Goal: Task Accomplishment & Management: Manage account settings

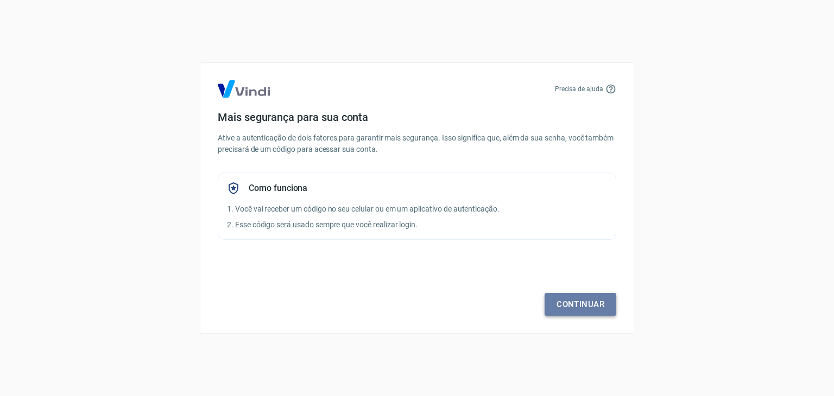
click at [569, 300] on link "Continuar" at bounding box center [580, 304] width 72 height 23
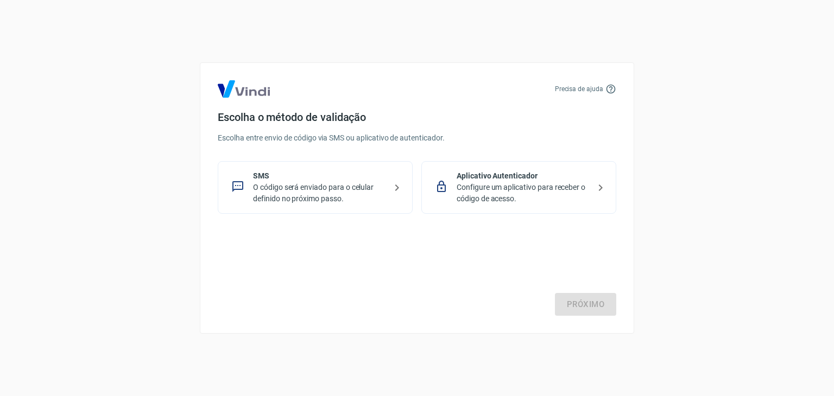
click at [337, 192] on p "O código será enviado para o celular definido no próximo passo." at bounding box center [319, 193] width 133 height 23
click at [576, 303] on link "Próximo" at bounding box center [585, 304] width 61 height 23
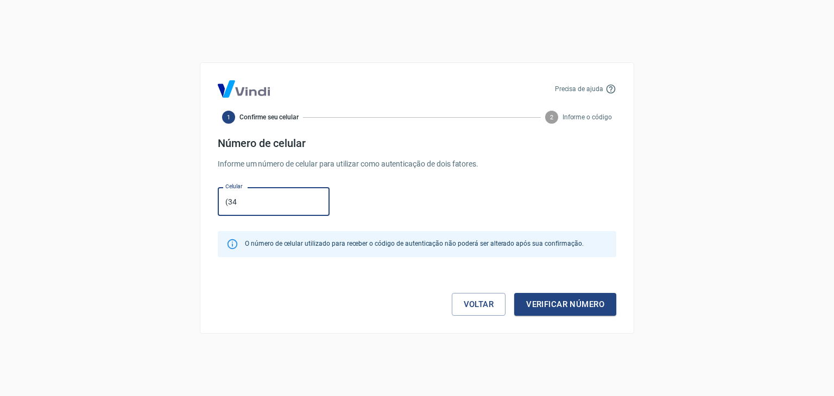
type input "[PHONE_NUMBER]"
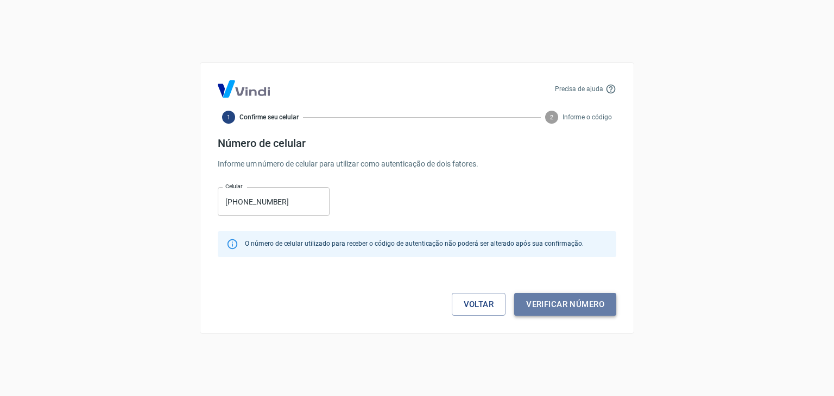
click at [539, 300] on button "Verificar número" at bounding box center [565, 304] width 102 height 23
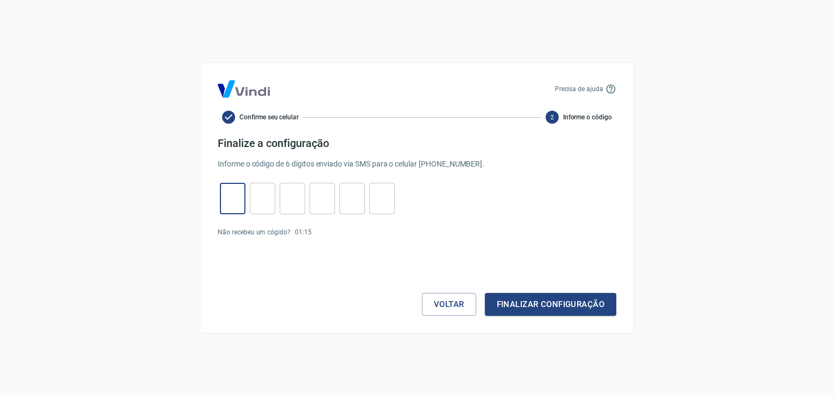
click at [232, 198] on input "tel" at bounding box center [233, 198] width 26 height 23
type input "3"
type input "0"
type input "2"
type input "4"
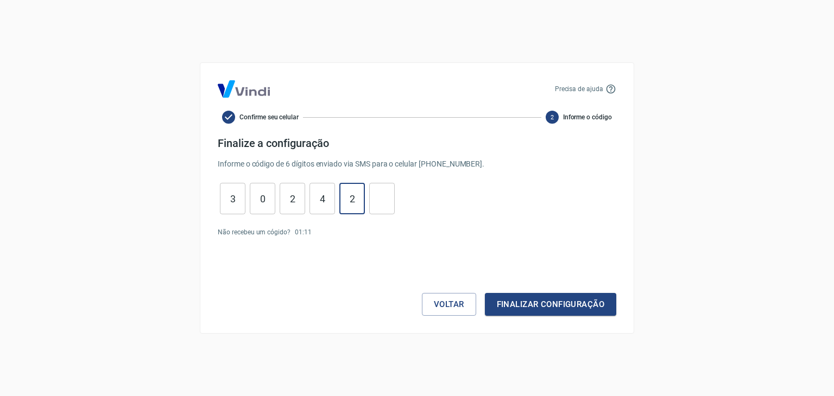
type input "2"
type input "4"
click at [507, 307] on button "Finalizar configuração" at bounding box center [550, 304] width 131 height 23
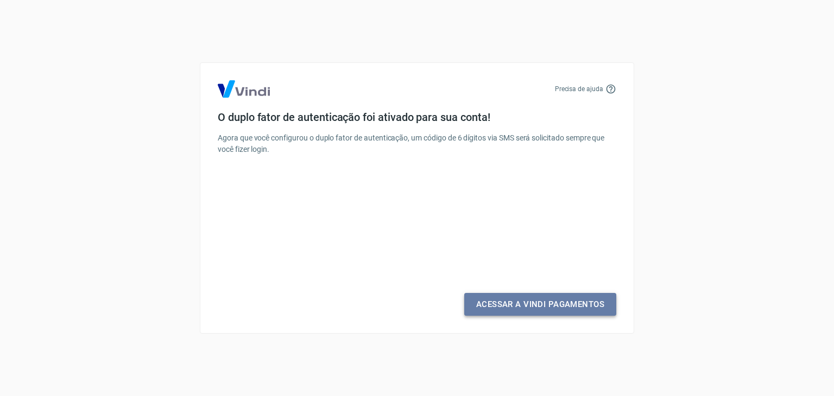
click at [507, 307] on link "Acessar a Vindi Pagamentos" at bounding box center [540, 304] width 152 height 23
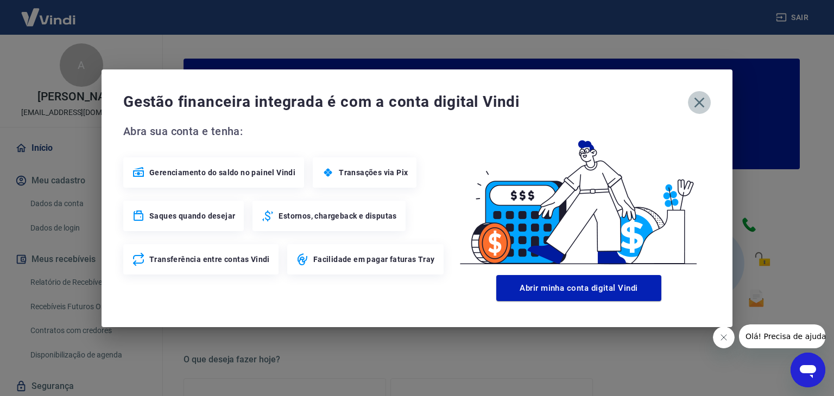
click at [698, 105] on icon "button" at bounding box center [699, 102] width 17 height 17
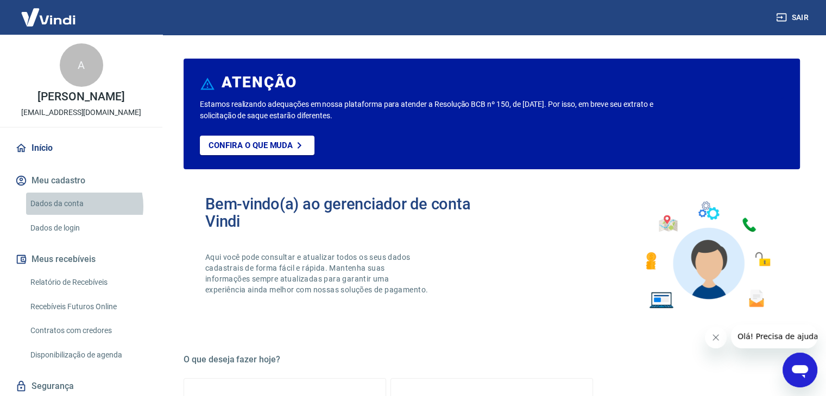
click at [75, 206] on link "Dados da conta" at bounding box center [87, 204] width 123 height 22
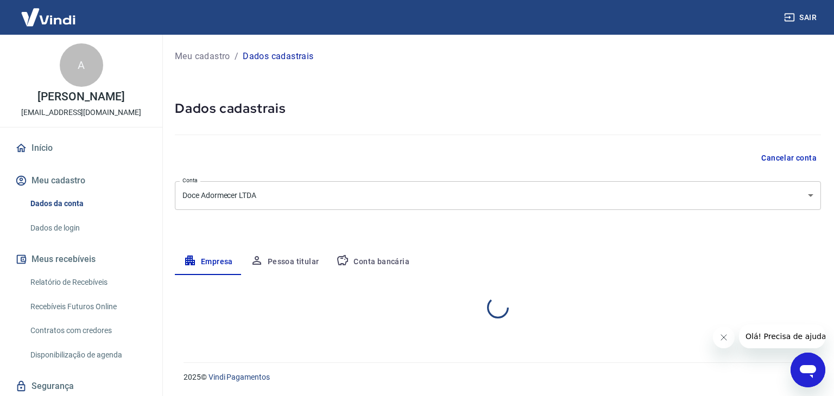
select select "SP"
select select "business"
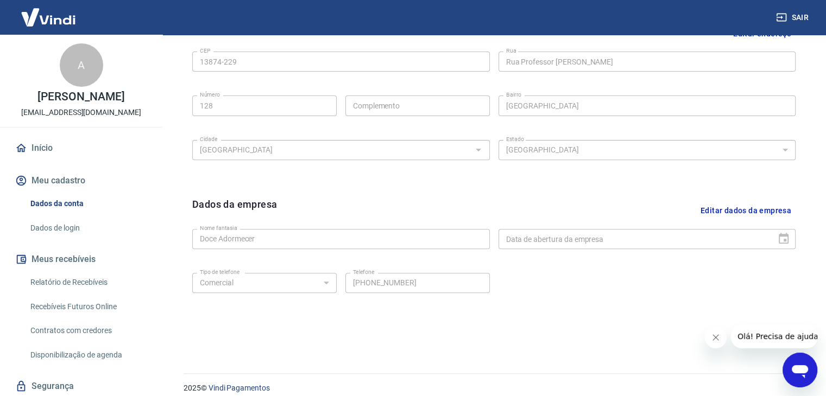
scroll to position [387, 0]
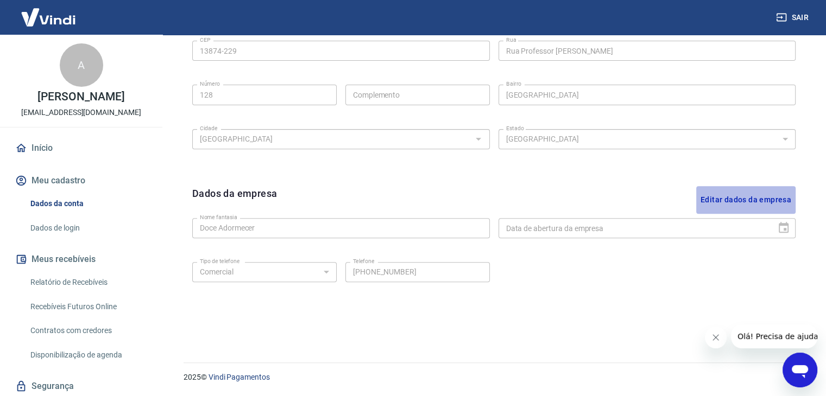
click at [754, 198] on button "Editar dados da empresa" at bounding box center [745, 200] width 99 height 28
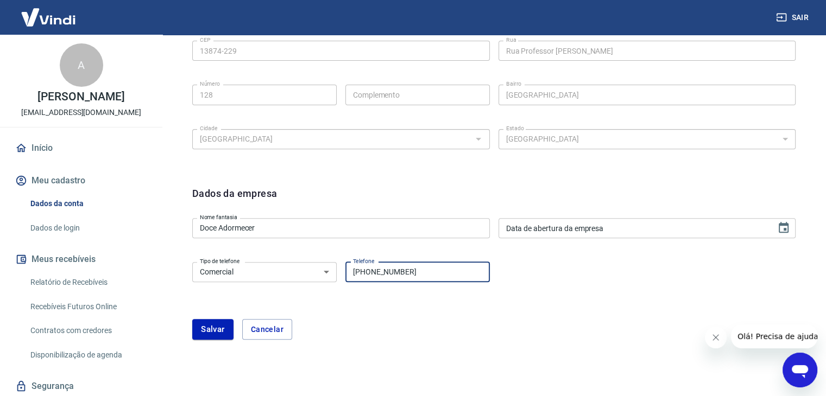
drag, startPoint x: 422, startPoint y: 273, endPoint x: 378, endPoint y: 271, distance: 44.0
click at [378, 271] on input "[PHONE_NUMBER]" at bounding box center [417, 272] width 144 height 20
click at [201, 331] on button "Salvar" at bounding box center [212, 329] width 41 height 21
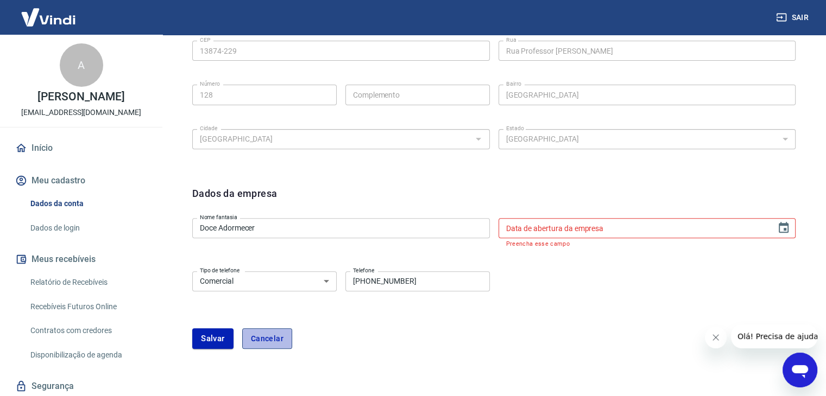
click at [269, 337] on button "Cancelar" at bounding box center [267, 338] width 50 height 21
type input "[PHONE_NUMBER]"
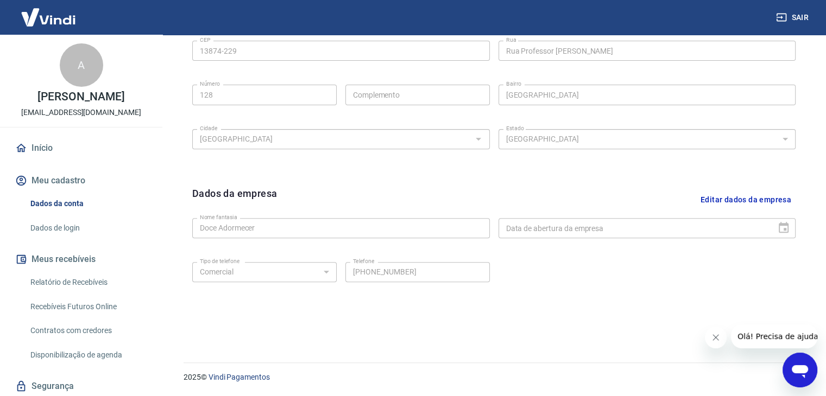
click at [744, 159] on div "Editar razão social Razão social Doce Adormecer LTDA Razão social CNPJ 59.880.6…" at bounding box center [494, 123] width 638 height 426
click at [755, 198] on button "Editar dados da empresa" at bounding box center [745, 200] width 99 height 28
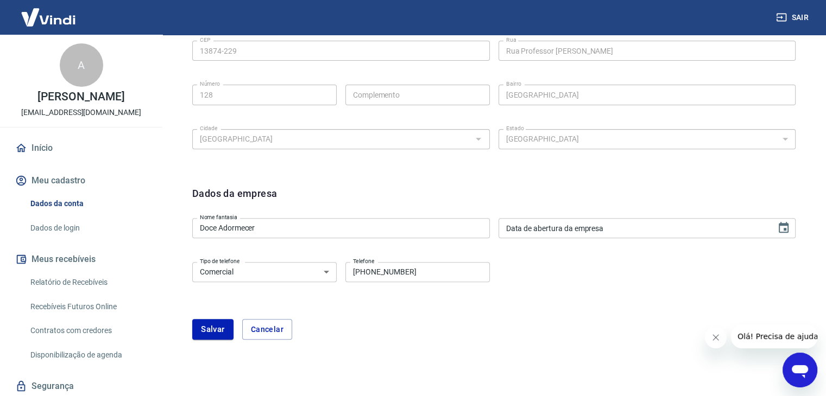
type input "DD/MM/YYYY"
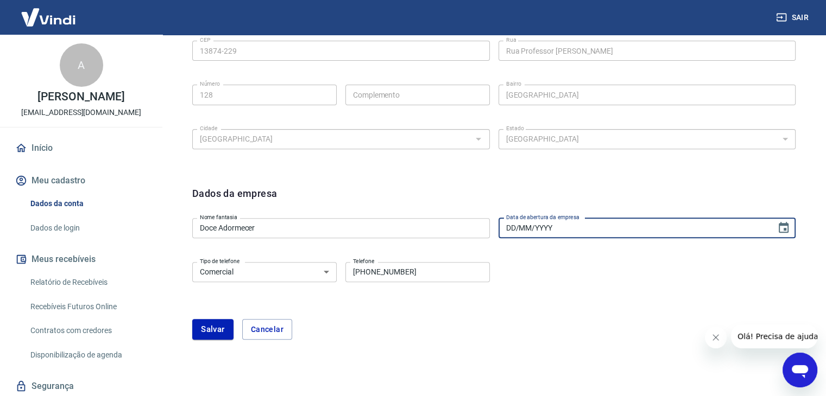
click at [629, 229] on input "DD/MM/YYYY" at bounding box center [633, 228] width 270 height 20
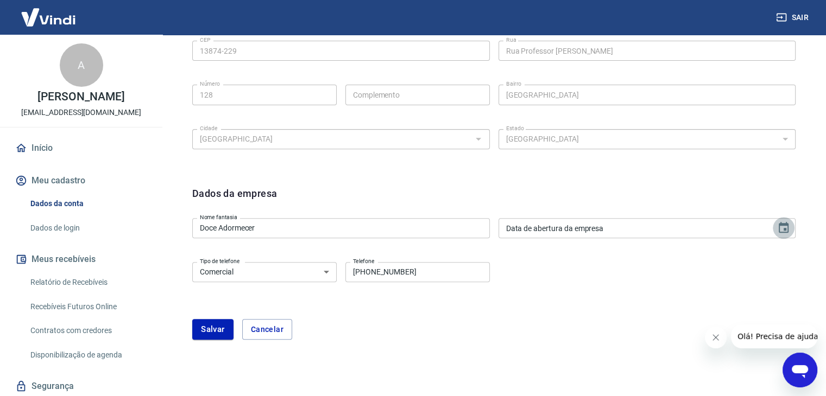
click at [784, 227] on icon "Choose date" at bounding box center [783, 227] width 13 height 13
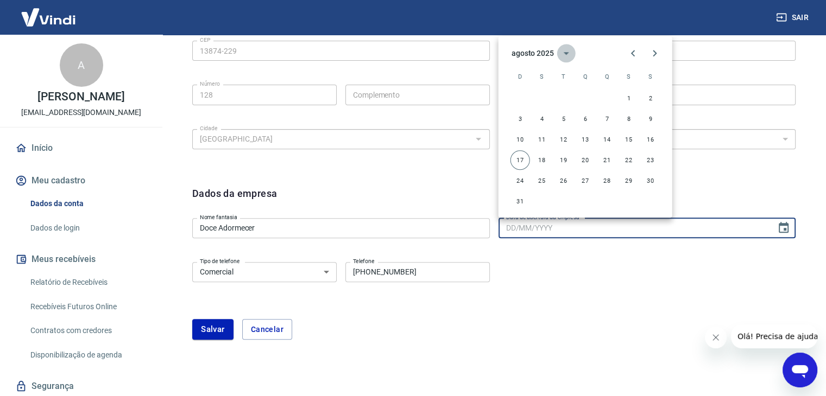
click at [560, 50] on icon "calendar view is open, switch to year view" at bounding box center [566, 53] width 13 height 13
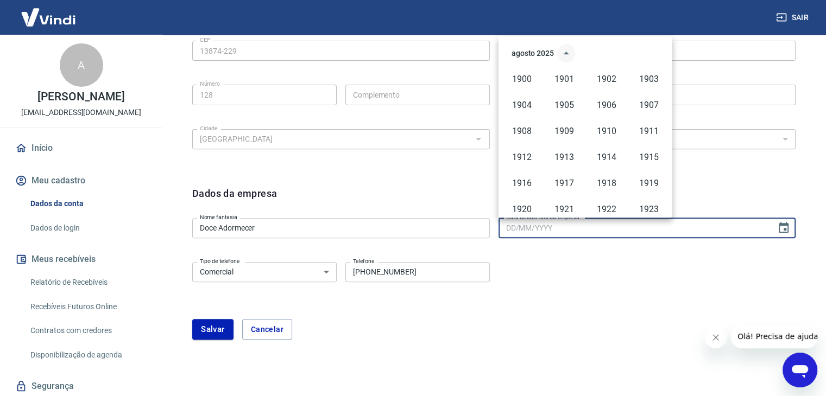
scroll to position [745, 0]
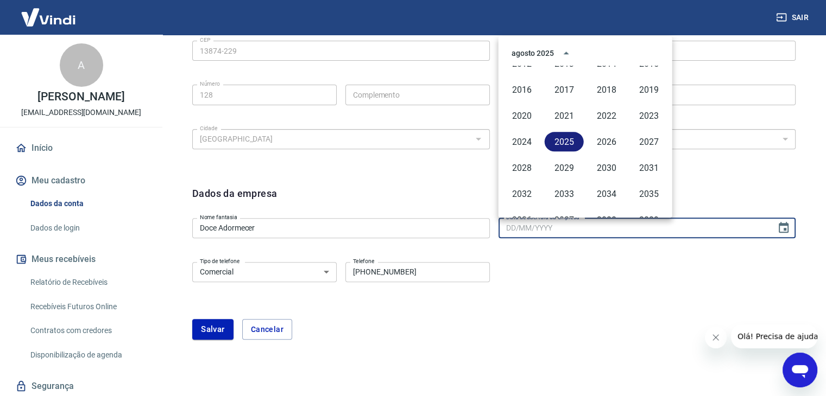
click at [558, 143] on button "2025" at bounding box center [563, 142] width 39 height 20
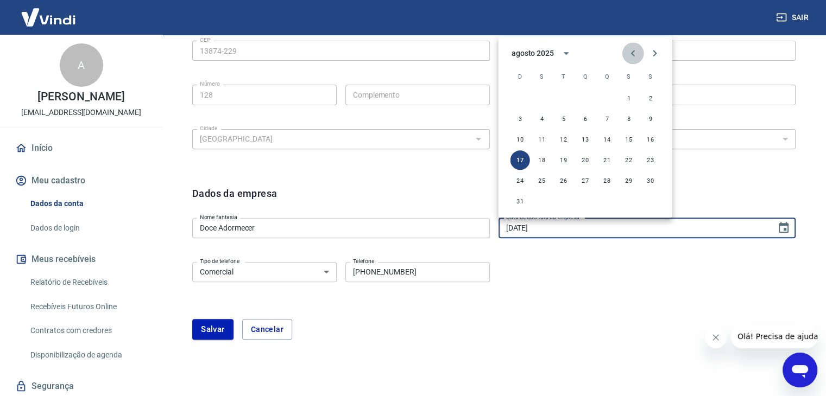
click at [632, 53] on icon "Previous month" at bounding box center [632, 53] width 13 height 13
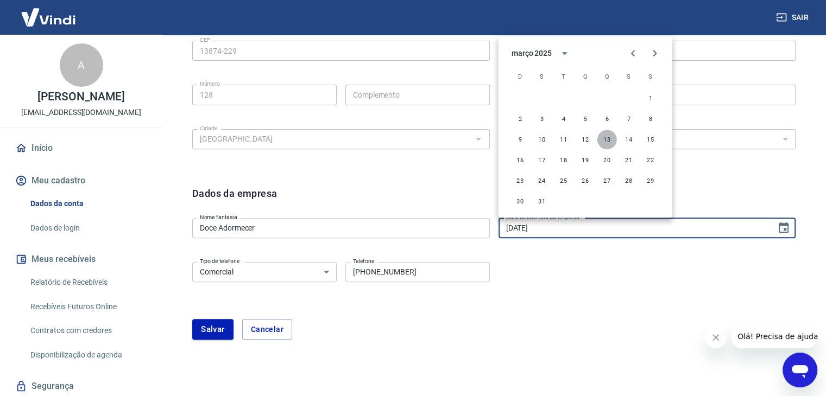
click at [608, 137] on button "13" at bounding box center [607, 140] width 20 height 20
type input "[DATE]"
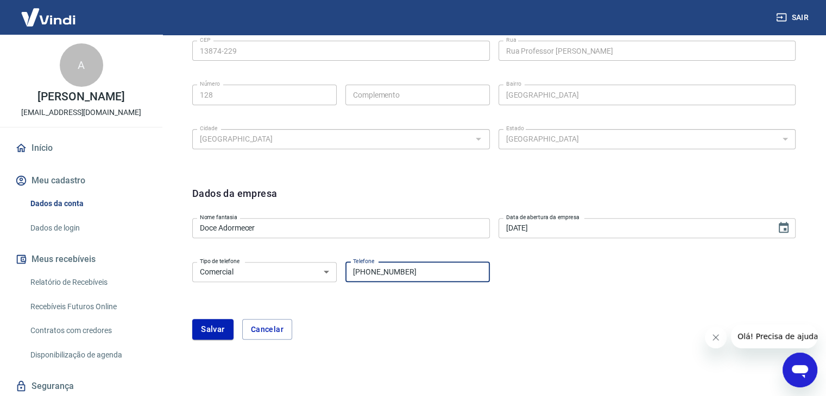
drag, startPoint x: 419, startPoint y: 276, endPoint x: 378, endPoint y: 273, distance: 40.8
click at [378, 273] on input "[PHONE_NUMBER]" at bounding box center [417, 272] width 144 height 20
type input "[PHONE_NUMBER]"
click at [375, 335] on div "[PERSON_NAME]" at bounding box center [493, 329] width 603 height 21
click at [217, 333] on button "Salvar" at bounding box center [212, 329] width 41 height 21
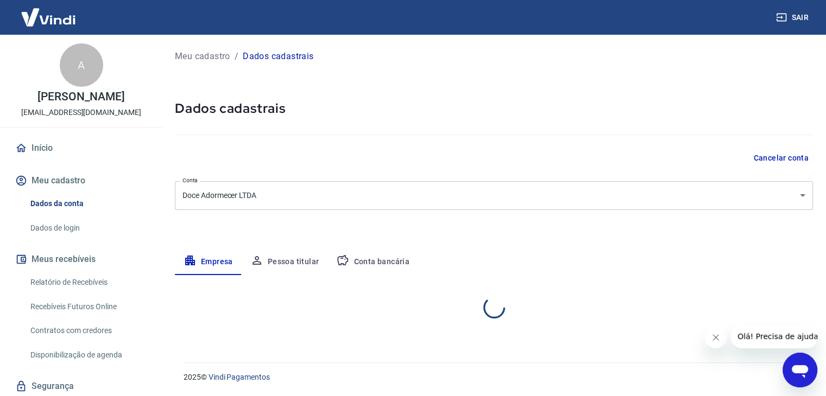
scroll to position [0, 0]
select select "SP"
select select "business"
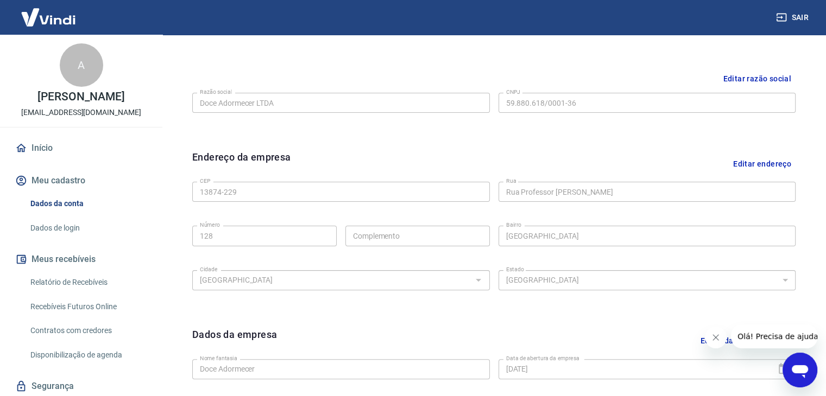
scroll to position [248, 0]
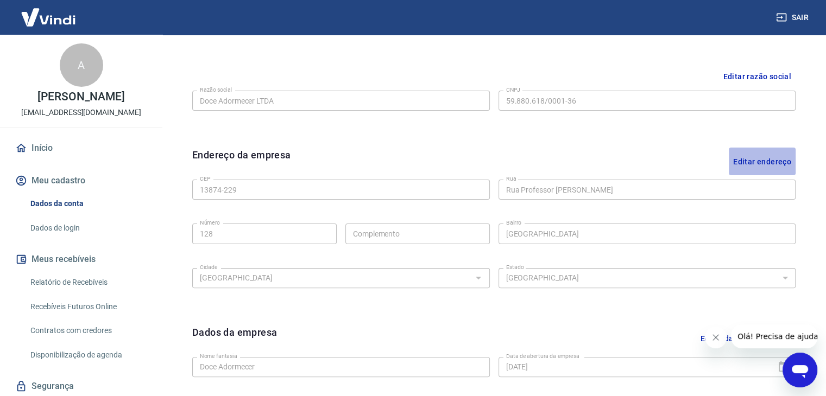
click at [770, 164] on button "Editar endereço" at bounding box center [762, 162] width 67 height 28
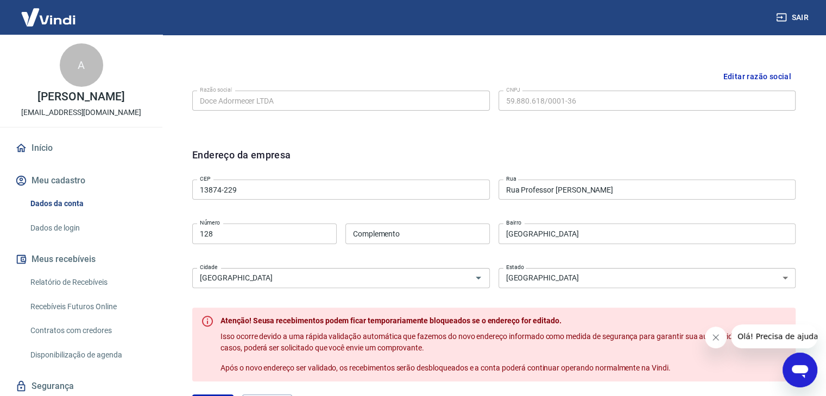
click at [454, 139] on div "Endereço da empresa CEP 13874-229 CEP Rua Rua Professor [PERSON_NAME][GEOGRAPHI…" at bounding box center [493, 287] width 620 height 297
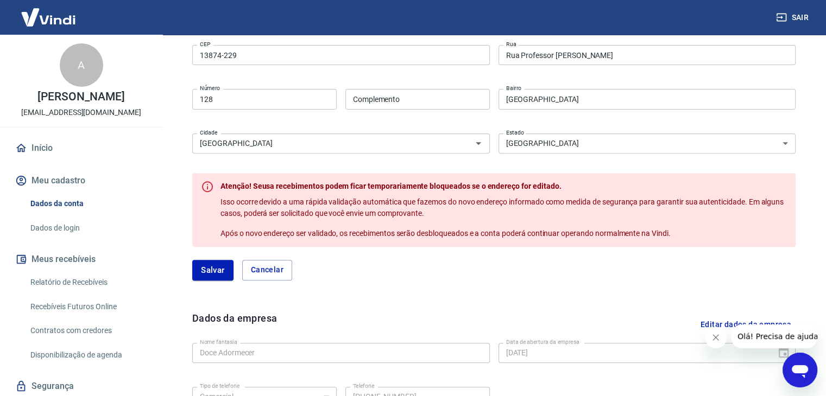
scroll to position [373, 0]
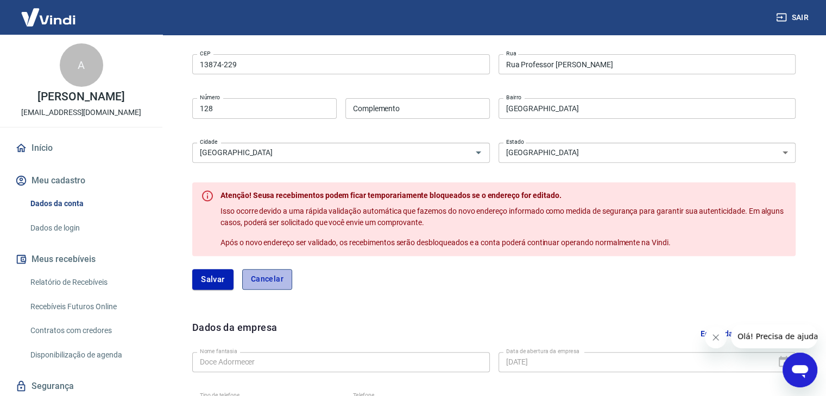
click at [250, 275] on button "Cancelar" at bounding box center [267, 279] width 50 height 21
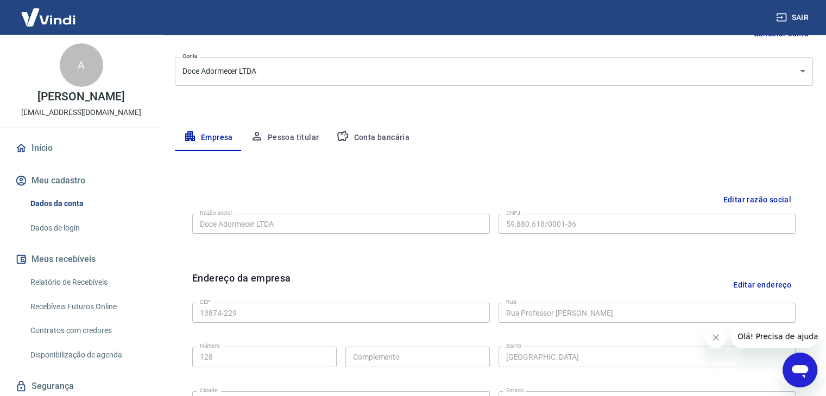
scroll to position [117, 0]
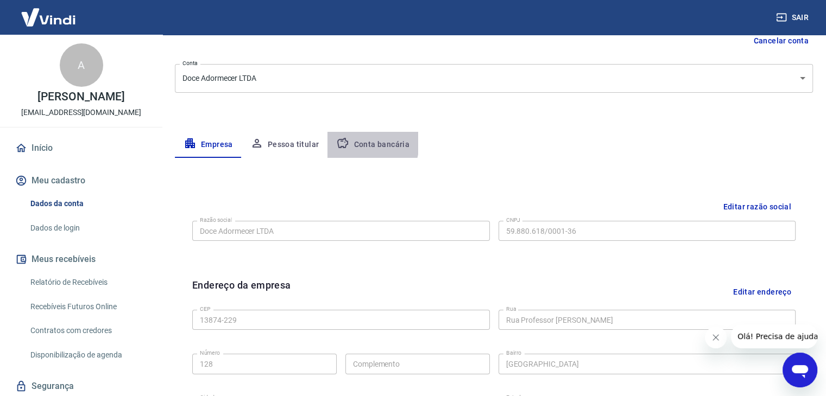
click at [353, 142] on button "Conta bancária" at bounding box center [372, 145] width 91 height 26
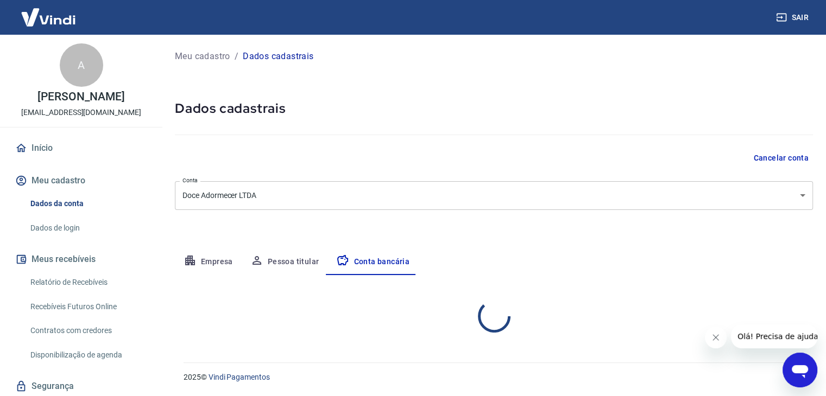
scroll to position [0, 0]
select select "1"
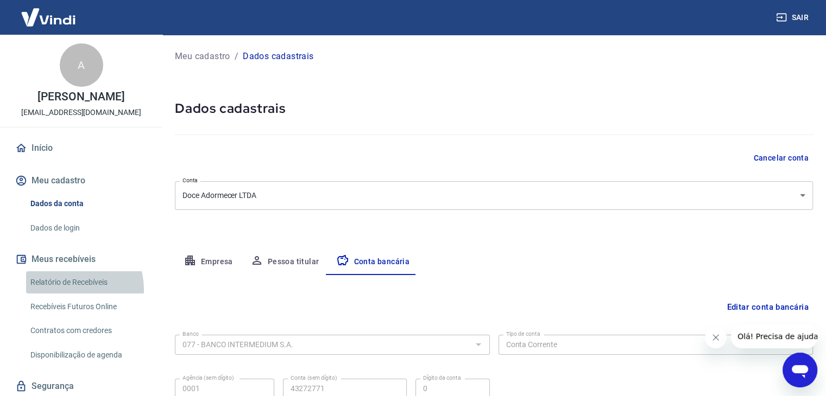
click at [71, 289] on link "Relatório de Recebíveis" at bounding box center [87, 282] width 123 height 22
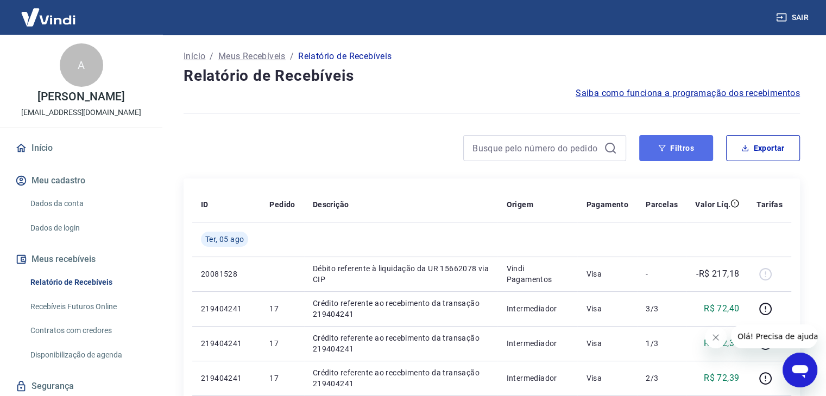
click at [651, 140] on button "Filtros" at bounding box center [676, 148] width 74 height 26
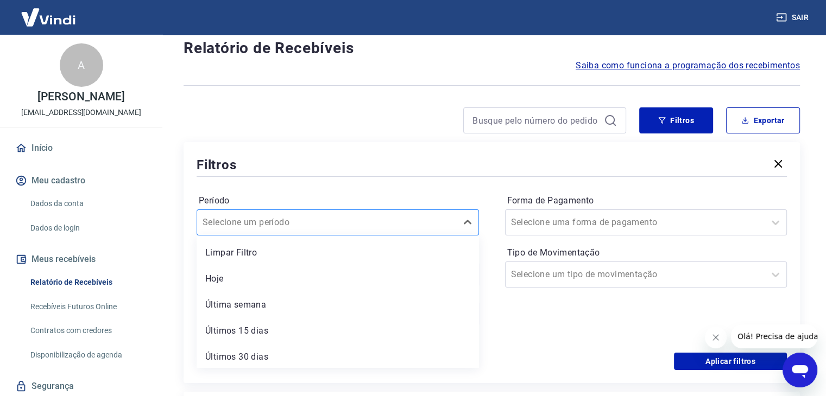
click at [438, 236] on div "option Limpar Filtro focused, 1 of 7. 7 results available. Use Up and Down to c…" at bounding box center [338, 223] width 282 height 26
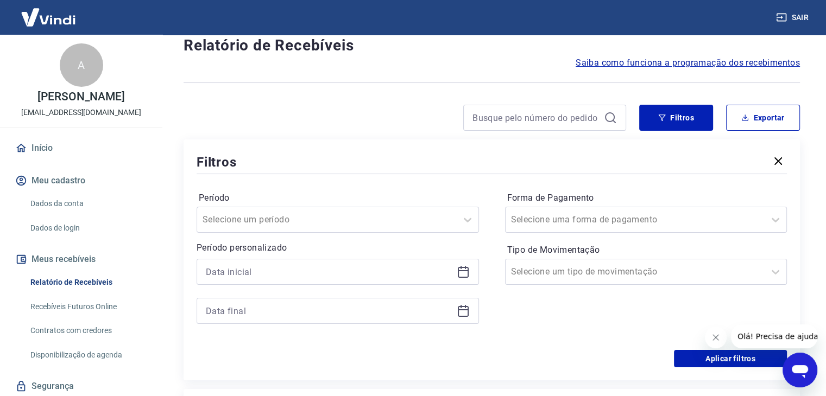
click at [430, 163] on div "Filtros" at bounding box center [492, 162] width 590 height 19
click at [463, 275] on icon at bounding box center [463, 271] width 13 height 13
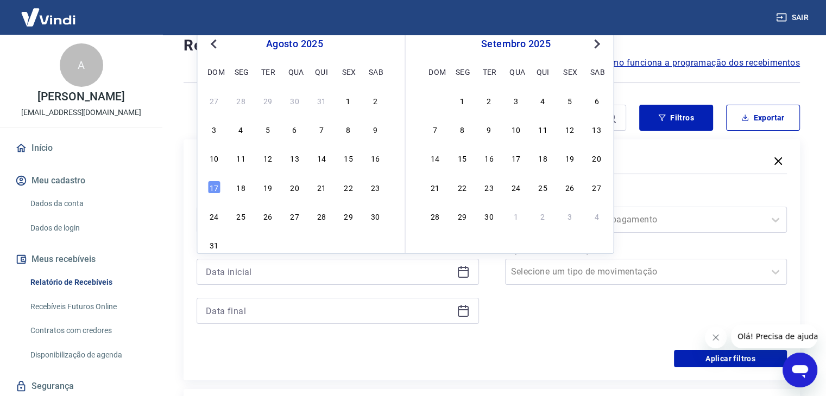
click at [213, 46] on button "Previous Month" at bounding box center [213, 43] width 13 height 13
click at [273, 107] on div "29 30 1 2 3 4 5" at bounding box center [294, 100] width 177 height 16
click at [267, 99] on div "1" at bounding box center [267, 100] width 13 height 13
type input "[DATE]"
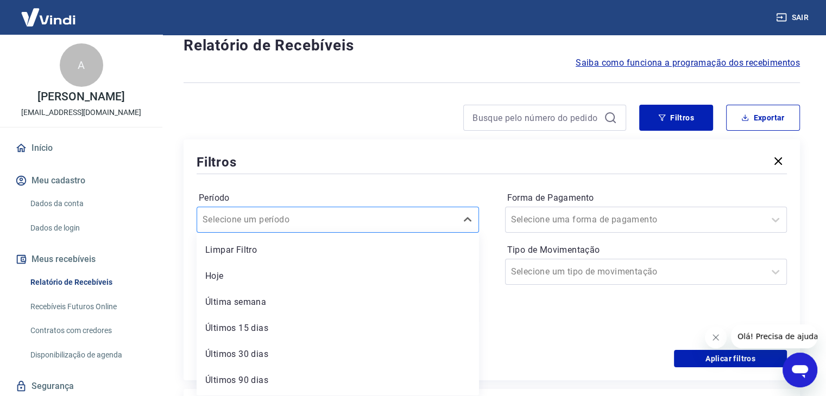
click at [321, 216] on div at bounding box center [326, 219] width 249 height 15
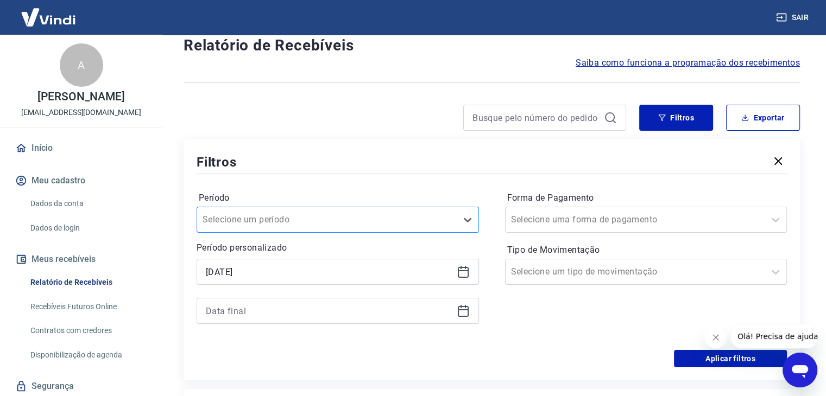
click at [321, 216] on div at bounding box center [326, 219] width 249 height 15
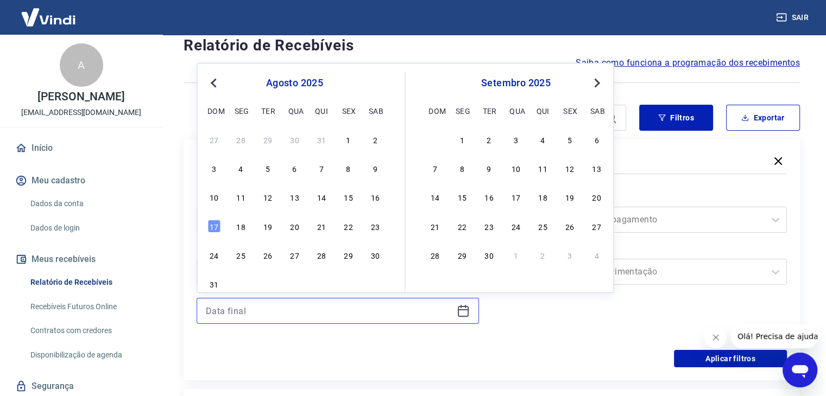
click at [351, 315] on input at bounding box center [329, 311] width 246 height 16
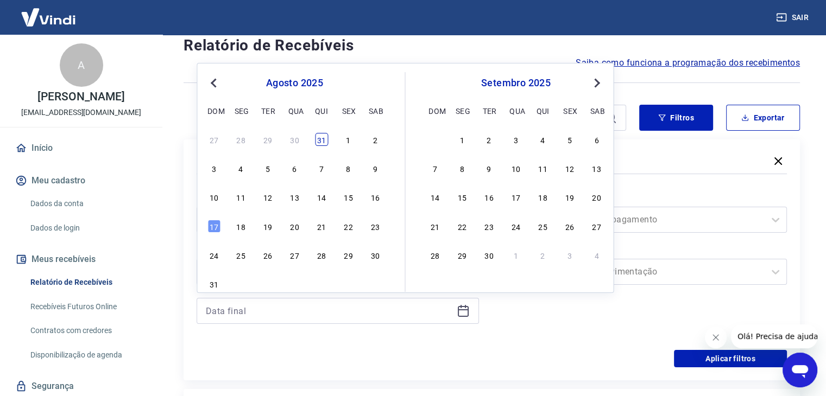
click at [321, 140] on div "31" at bounding box center [321, 139] width 13 height 13
type input "[DATE]"
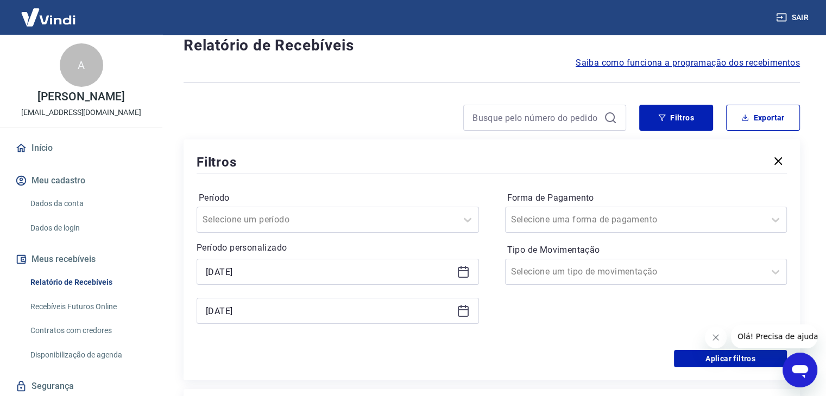
click at [321, 140] on div "Filtros Período Selecione um período Período personalizado Selected date: [DATE…" at bounding box center [491, 260] width 616 height 241
click at [682, 359] on button "Aplicar filtros" at bounding box center [730, 358] width 113 height 17
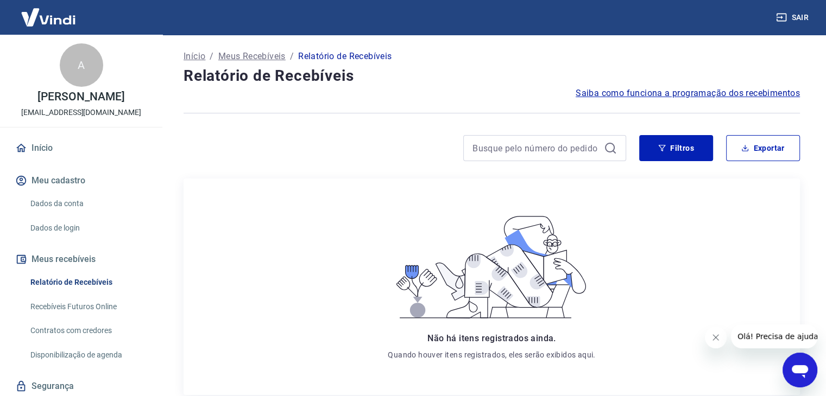
click at [666, 132] on div "Início / Meus Recebíveis / Relatório de Recebíveis Relatório de Recebíveis Saib…" at bounding box center [491, 263] width 642 height 457
click at [662, 154] on button "Filtros" at bounding box center [676, 148] width 74 height 26
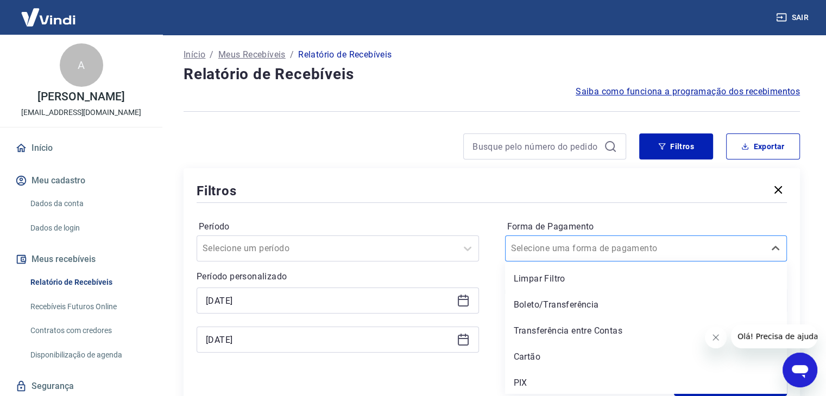
scroll to position [2, 0]
click at [664, 259] on div "Selecione uma forma de pagamento" at bounding box center [646, 248] width 282 height 26
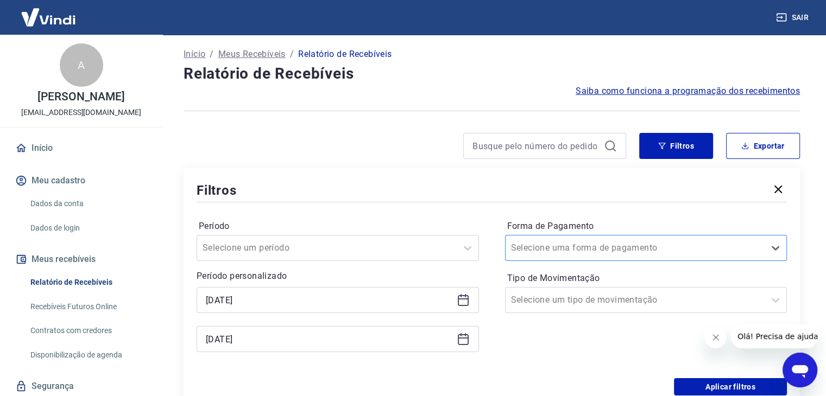
click at [664, 259] on div "Selecione uma forma de pagamento" at bounding box center [646, 248] width 282 height 26
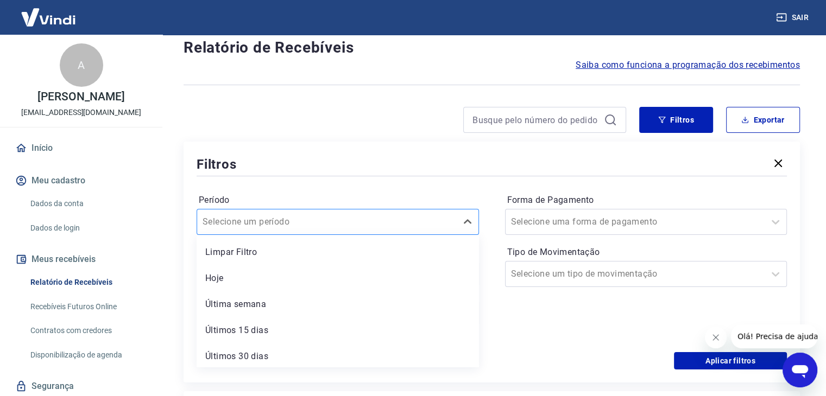
click at [455, 235] on div "option Limpar Filtro focused, 1 of 7. 7 results available. Use Up and Down to c…" at bounding box center [338, 222] width 282 height 26
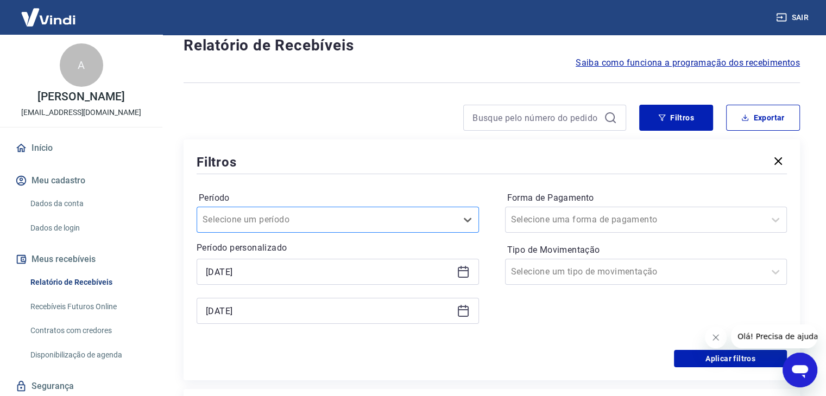
click at [445, 211] on div "Selecione um período" at bounding box center [326, 220] width 259 height 20
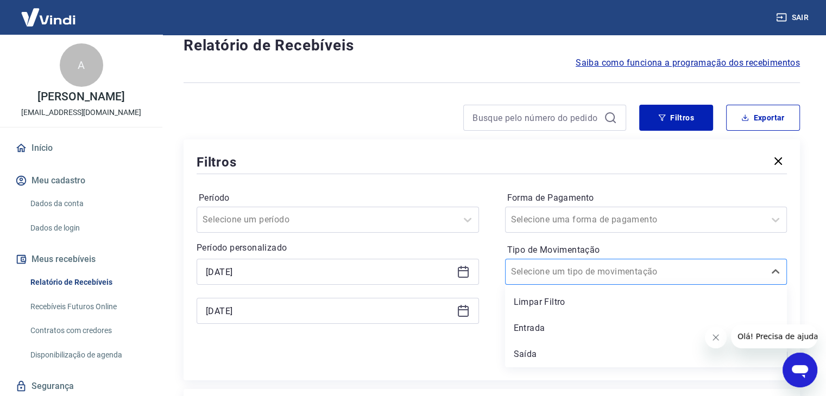
click at [536, 264] on div at bounding box center [635, 271] width 249 height 15
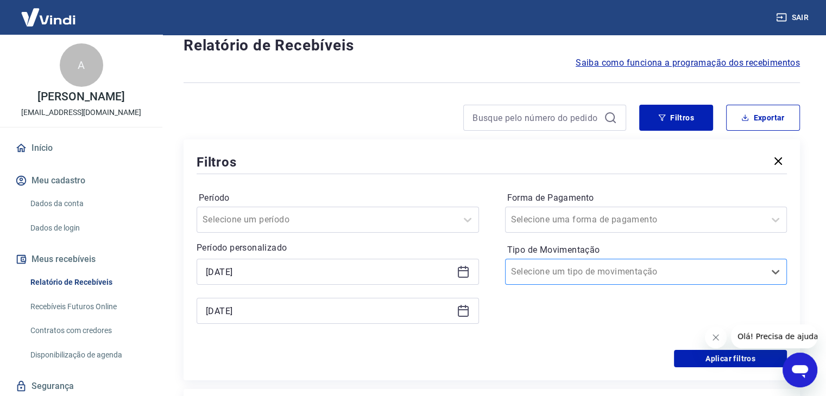
click at [536, 264] on div at bounding box center [635, 271] width 249 height 15
click at [686, 363] on button "Aplicar filtros" at bounding box center [730, 358] width 113 height 17
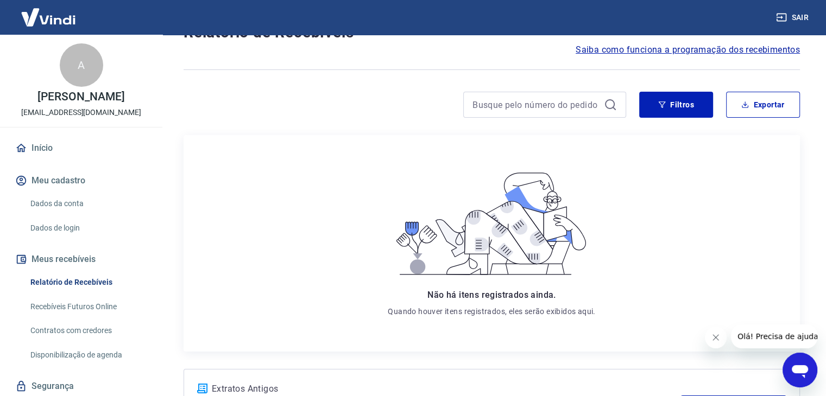
scroll to position [0, 0]
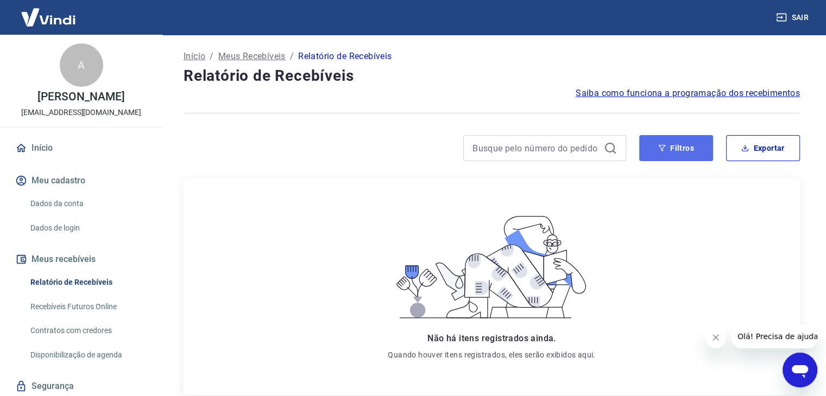
click at [661, 154] on button "Filtros" at bounding box center [676, 148] width 74 height 26
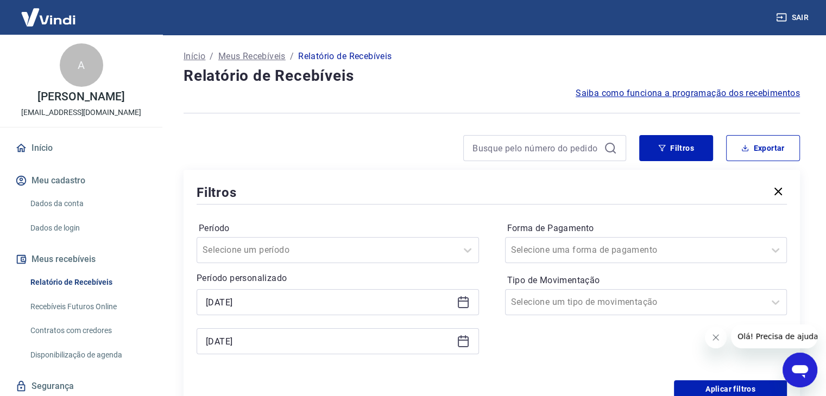
click at [775, 198] on button "button" at bounding box center [777, 192] width 17 height 19
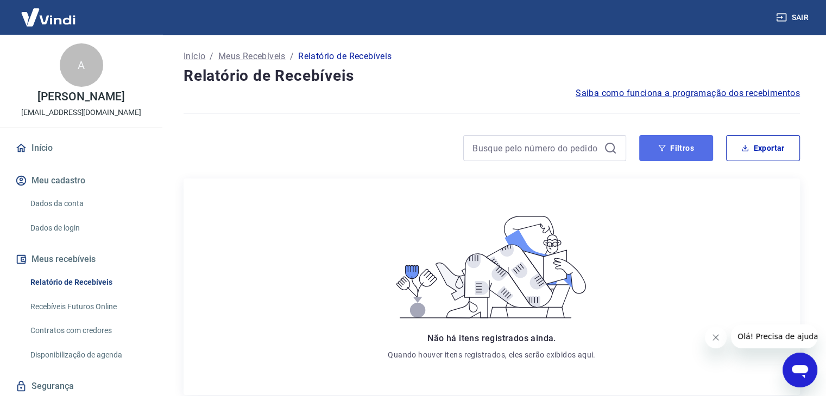
click at [693, 146] on button "Filtros" at bounding box center [676, 148] width 74 height 26
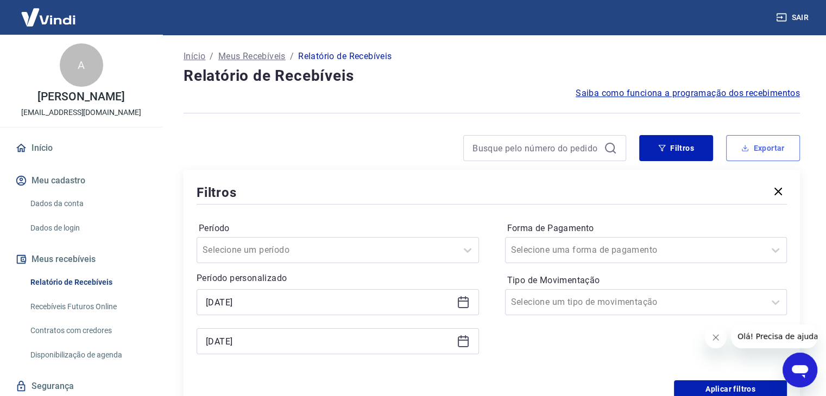
click at [755, 150] on button "Exportar" at bounding box center [763, 148] width 74 height 26
type input "[DATE]"
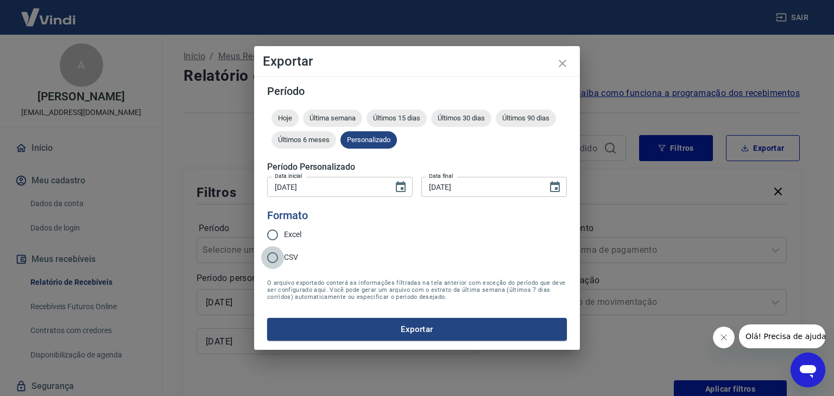
click at [271, 255] on input "CSV" at bounding box center [272, 257] width 23 height 23
radio input "true"
click at [271, 235] on input "Excel" at bounding box center [272, 235] width 23 height 23
radio input "true"
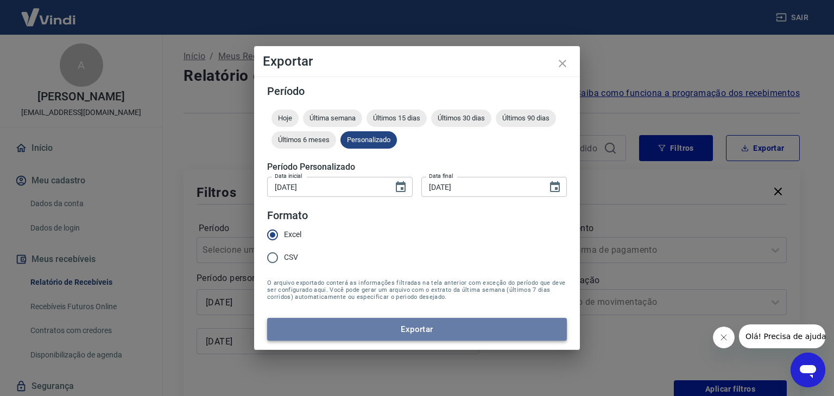
click at [345, 328] on button "Exportar" at bounding box center [417, 329] width 300 height 23
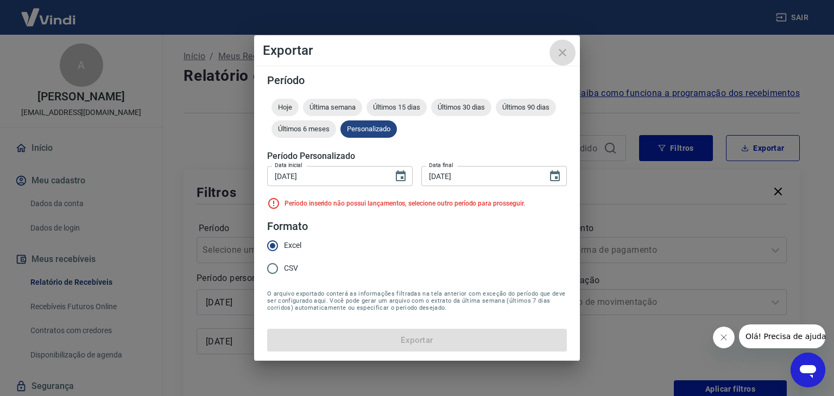
click at [558, 50] on icon "close" at bounding box center [562, 52] width 13 height 13
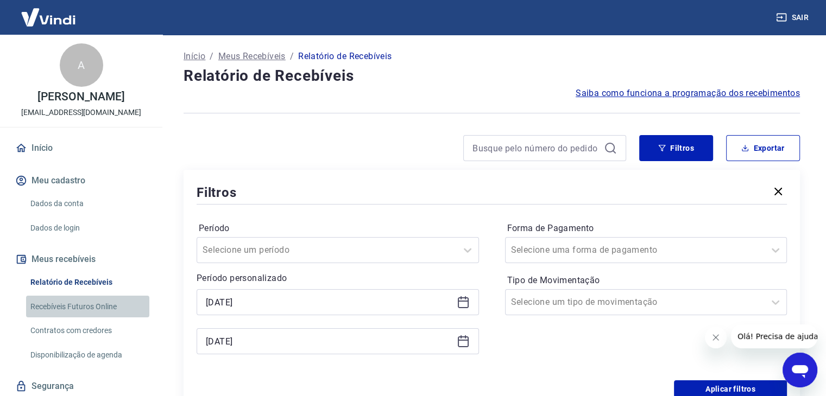
click at [94, 307] on link "Recebíveis Futuros Online" at bounding box center [87, 307] width 123 height 22
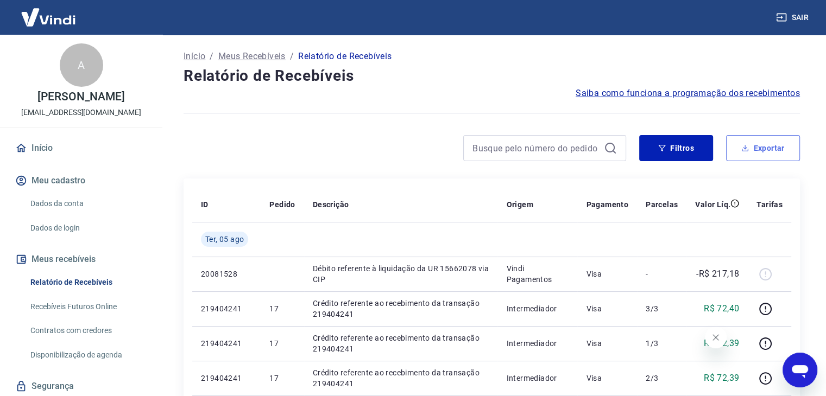
click at [743, 154] on button "Exportar" at bounding box center [763, 148] width 74 height 26
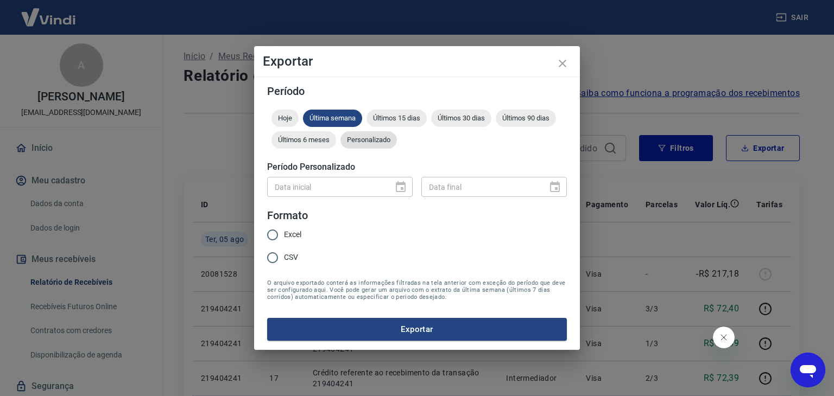
click at [354, 135] on div "Personalizado" at bounding box center [368, 139] width 56 height 17
click at [400, 188] on icon "Choose date" at bounding box center [400, 187] width 13 height 13
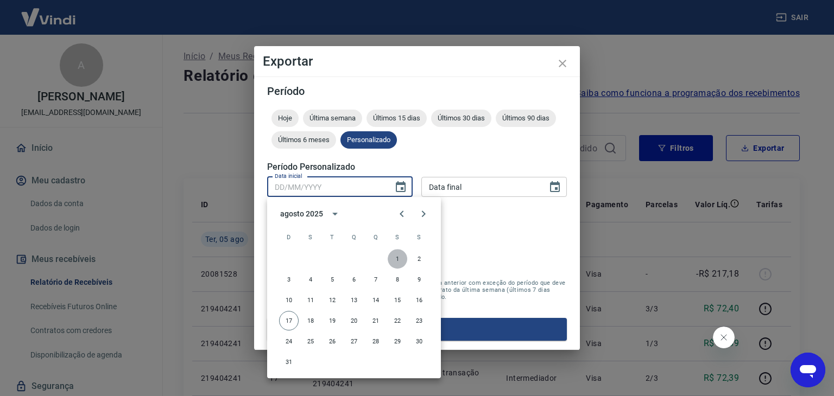
click at [397, 259] on button "1" at bounding box center [398, 259] width 20 height 20
type input "01/08/2025"
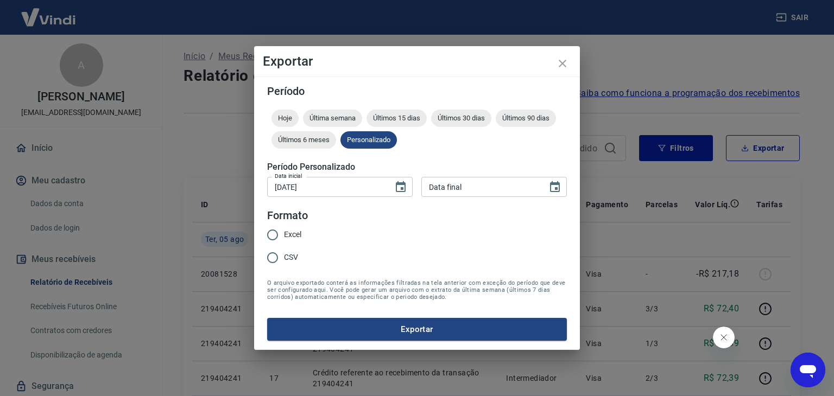
type input "DD/MM/YYYY"
click at [508, 191] on input "DD/MM/YYYY" at bounding box center [480, 187] width 118 height 20
click at [558, 183] on icon "Choose date" at bounding box center [555, 186] width 10 height 11
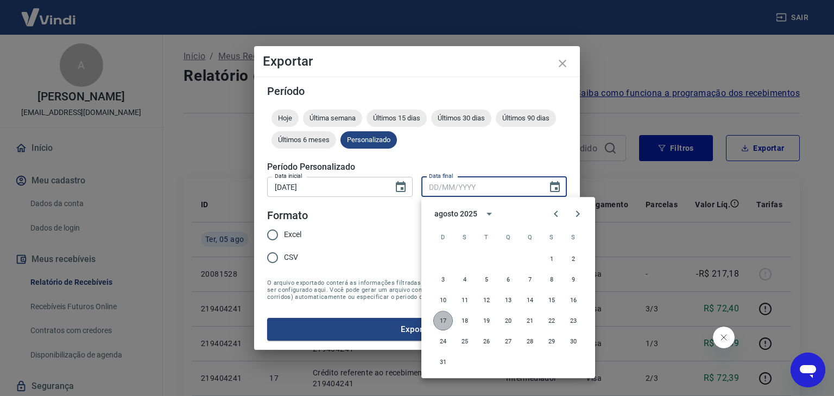
click at [443, 320] on button "17" at bounding box center [443, 321] width 20 height 20
type input "[DATE]"
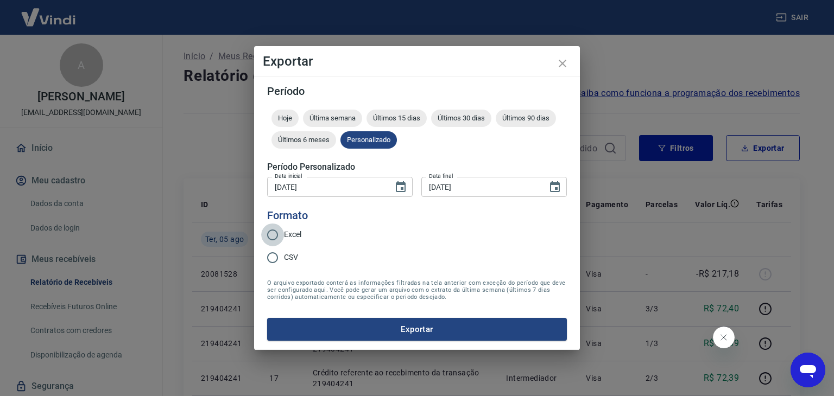
click at [270, 235] on input "Excel" at bounding box center [272, 235] width 23 height 23
radio input "true"
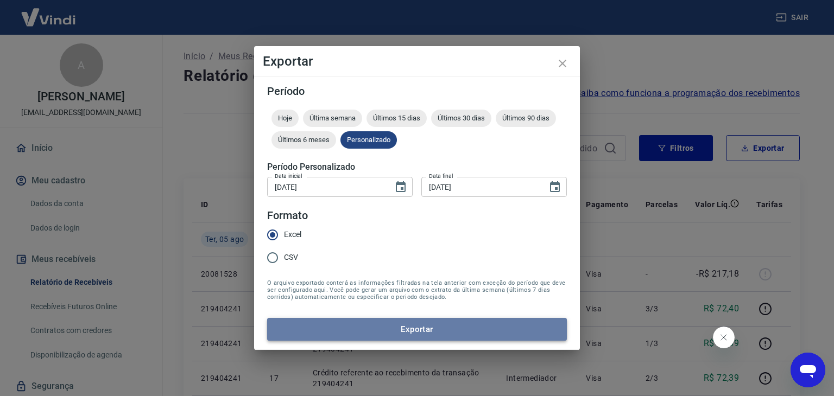
click at [338, 328] on button "Exportar" at bounding box center [417, 329] width 300 height 23
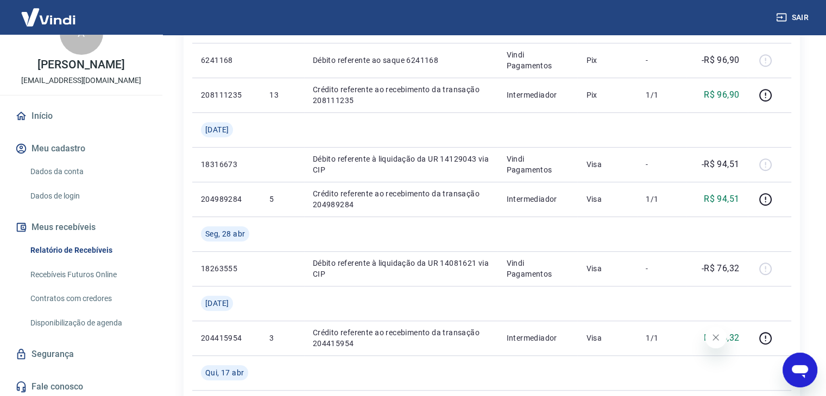
scroll to position [35, 0]
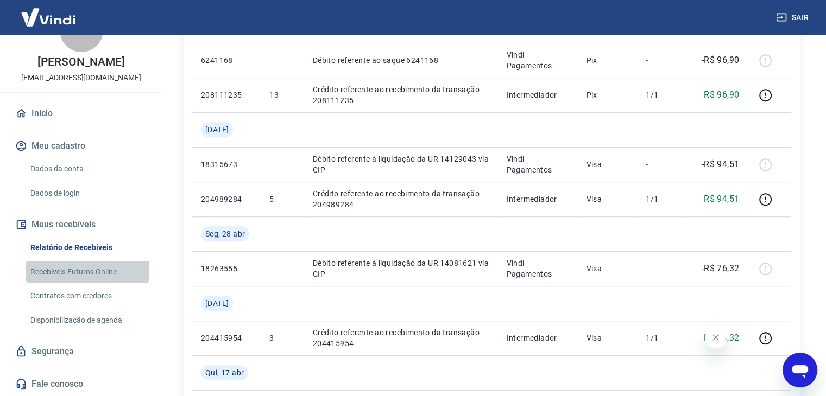
click at [106, 278] on link "Recebíveis Futuros Online" at bounding box center [87, 272] width 123 height 22
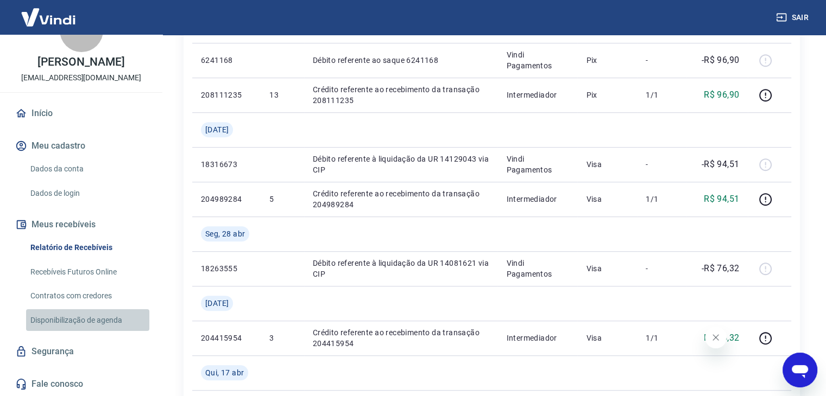
click at [92, 322] on link "Disponibilização de agenda" at bounding box center [87, 320] width 123 height 22
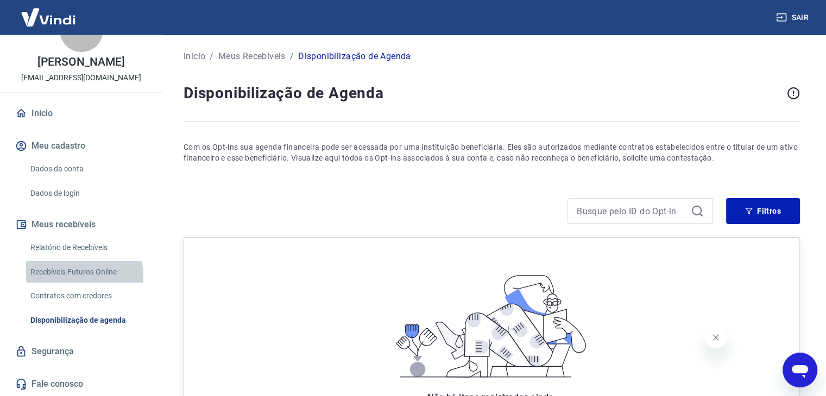
click at [72, 276] on link "Recebíveis Futuros Online" at bounding box center [87, 272] width 123 height 22
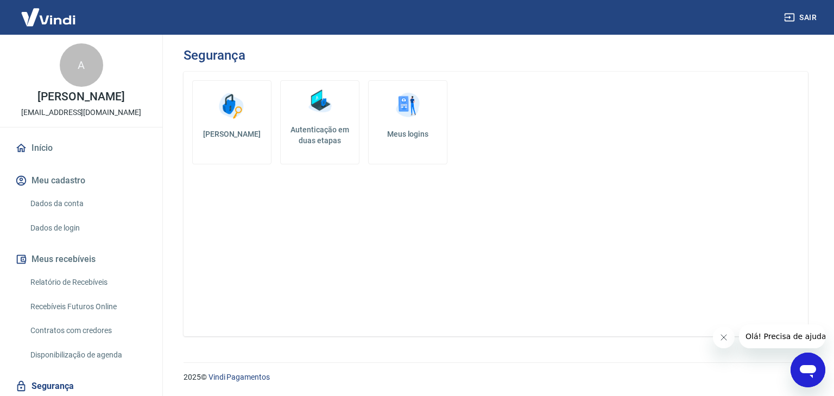
click at [419, 122] on link "Meus logins" at bounding box center [407, 122] width 79 height 84
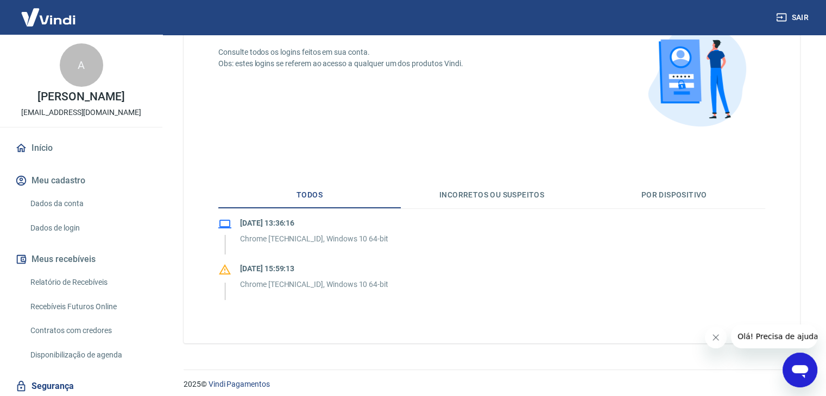
scroll to position [102, 0]
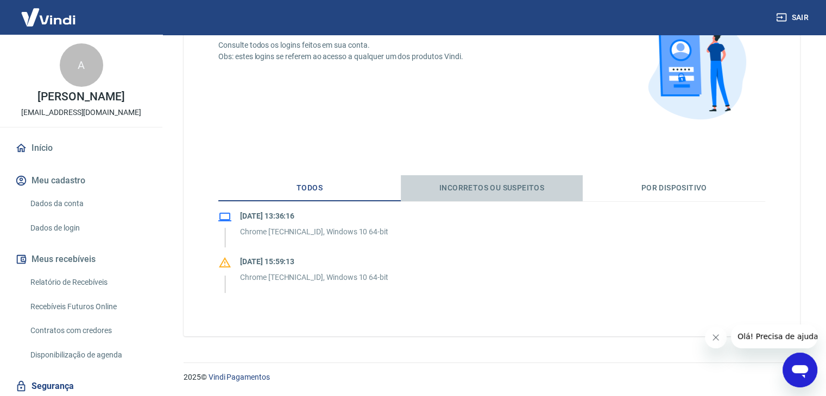
click at [506, 189] on button "Incorretos ou suspeitos" at bounding box center [492, 188] width 182 height 26
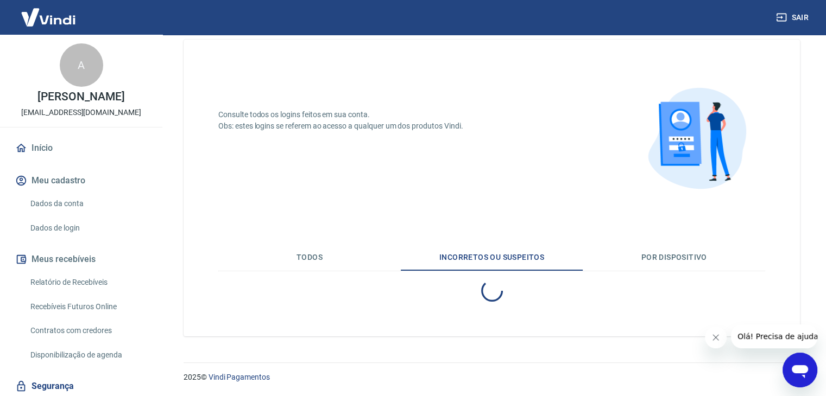
scroll to position [56, 0]
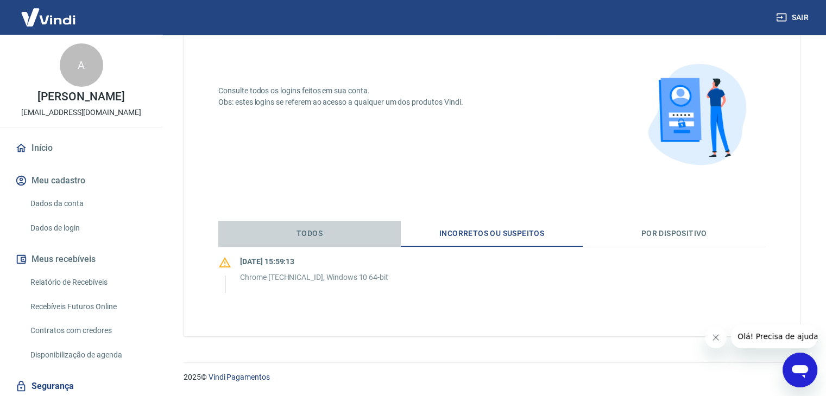
click at [319, 226] on button "Todos" at bounding box center [309, 234] width 182 height 26
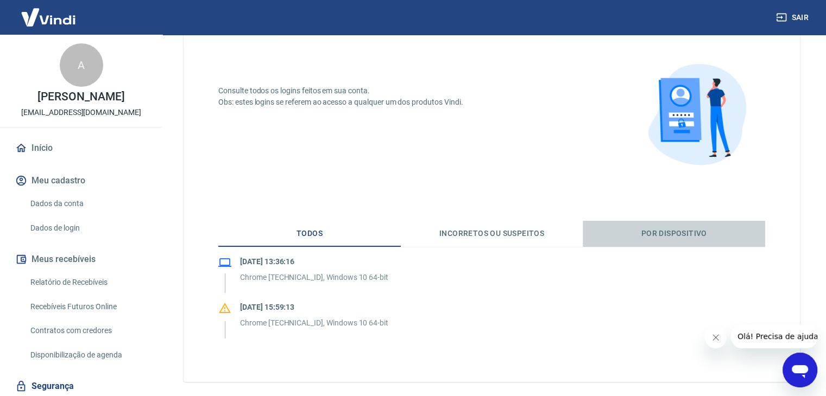
click at [691, 239] on button "Por dispositivo" at bounding box center [673, 234] width 182 height 26
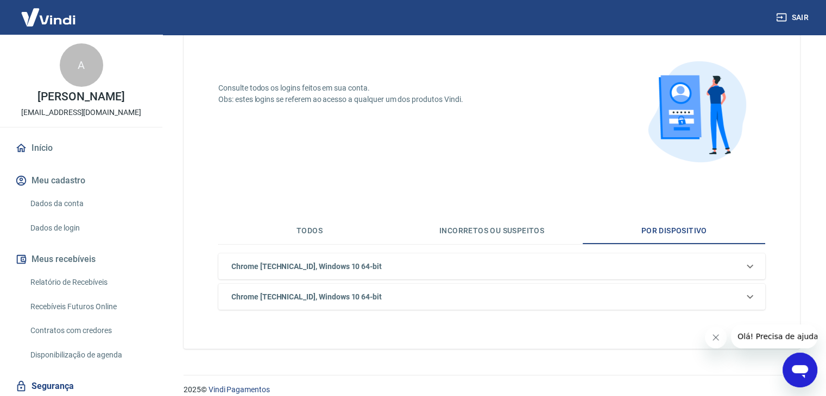
scroll to position [71, 0]
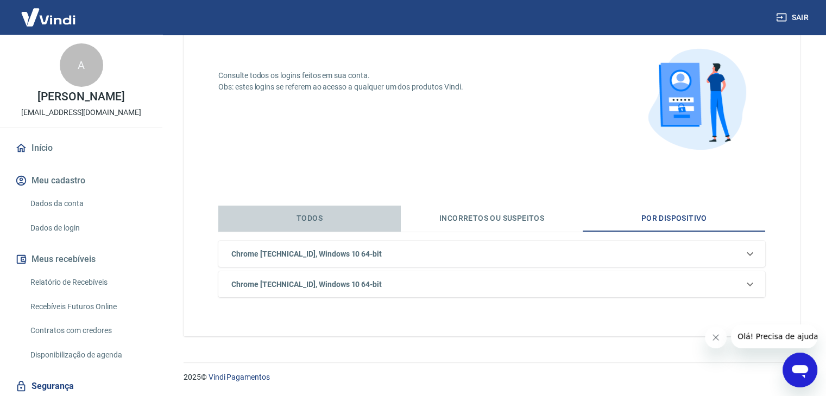
click at [339, 220] on button "Todos" at bounding box center [309, 219] width 182 height 26
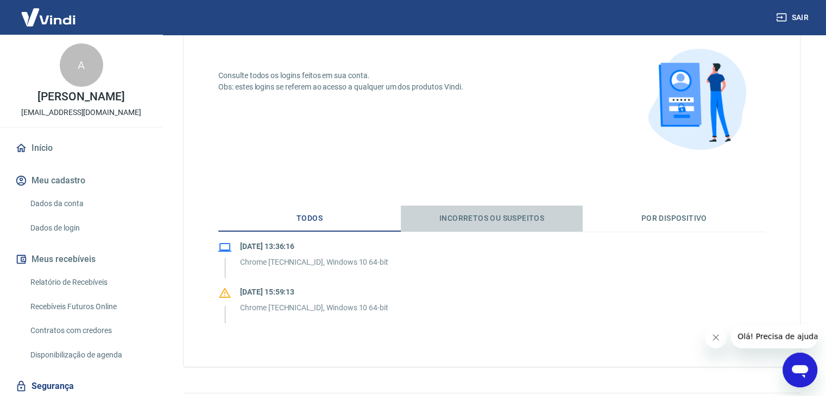
click at [457, 217] on button "Incorretos ou suspeitos" at bounding box center [492, 219] width 182 height 26
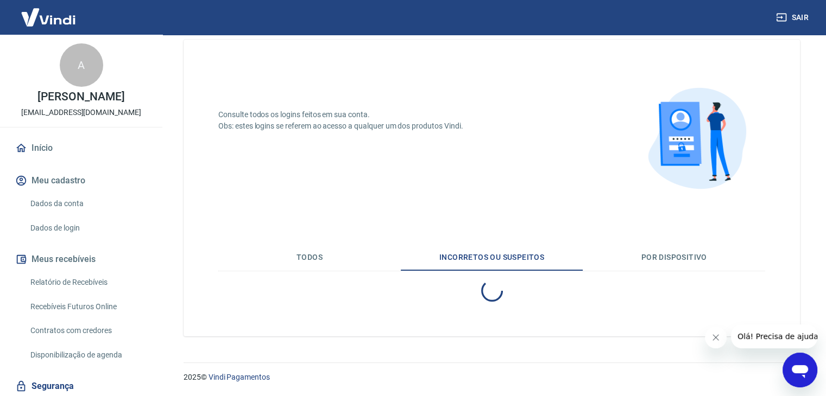
scroll to position [56, 0]
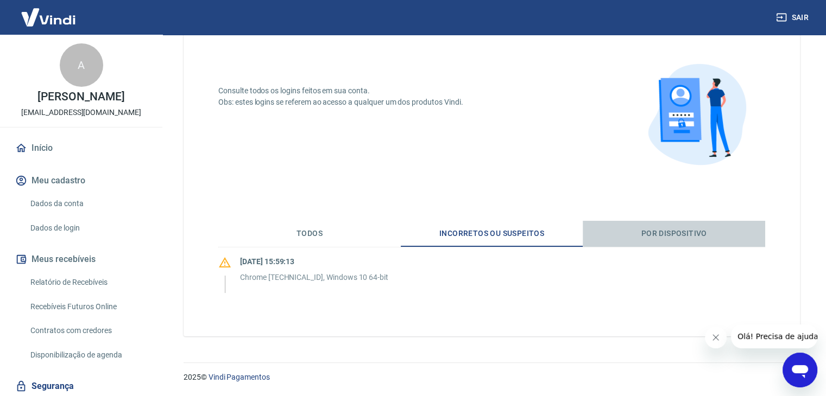
click at [660, 229] on button "Por dispositivo" at bounding box center [673, 234] width 182 height 26
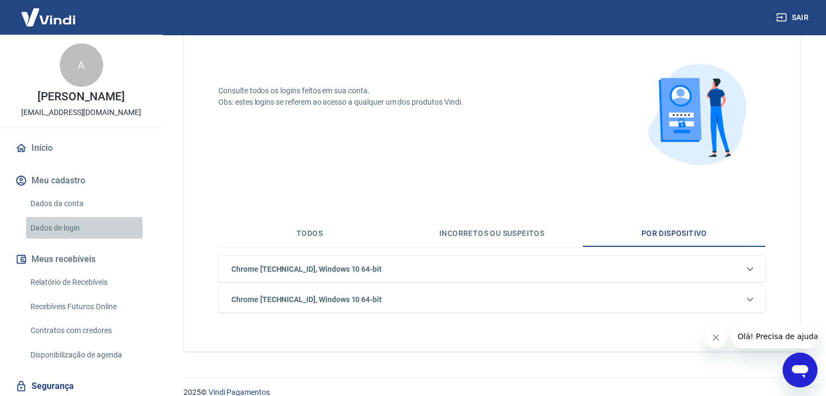
click at [61, 229] on link "Dados de login" at bounding box center [87, 228] width 123 height 22
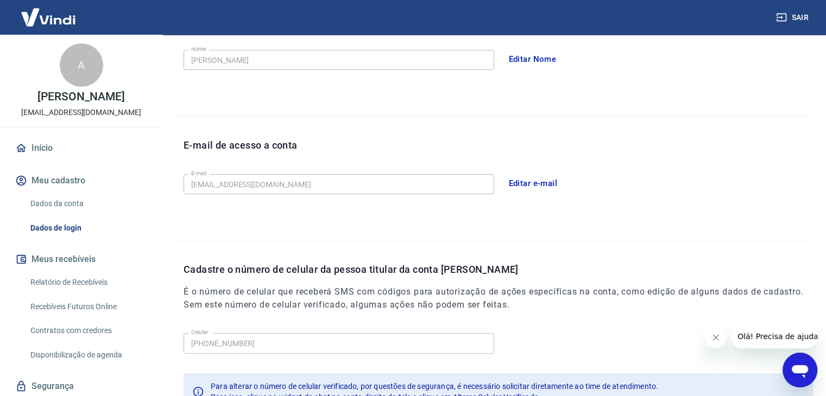
scroll to position [199, 0]
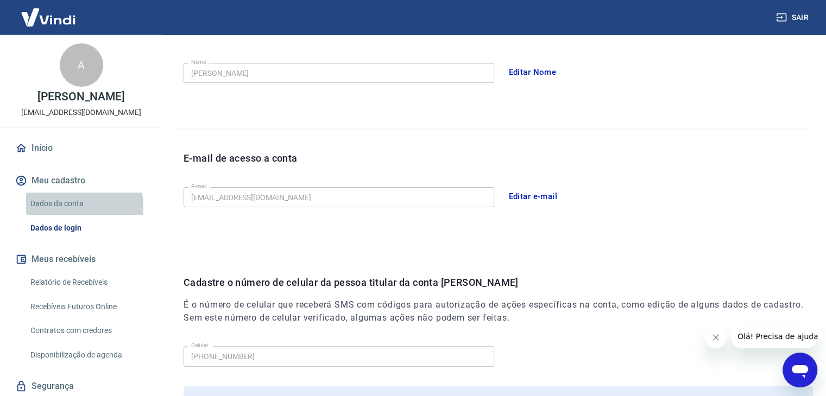
click at [66, 207] on link "Dados da conta" at bounding box center [87, 204] width 123 height 22
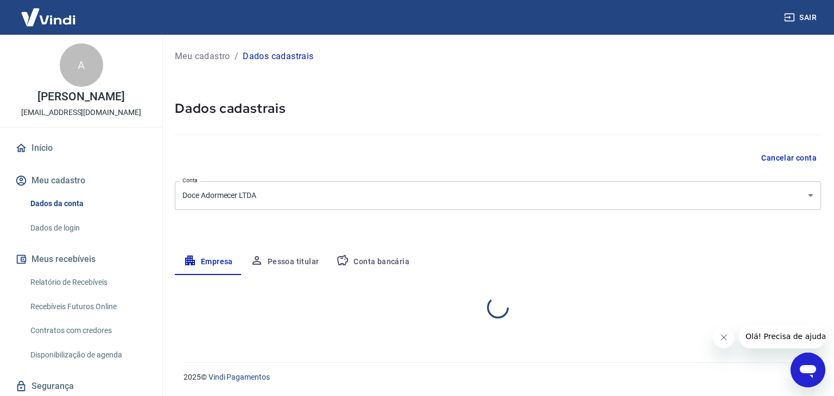
select select "SP"
select select "business"
